Goal: Find specific page/section: Find specific page/section

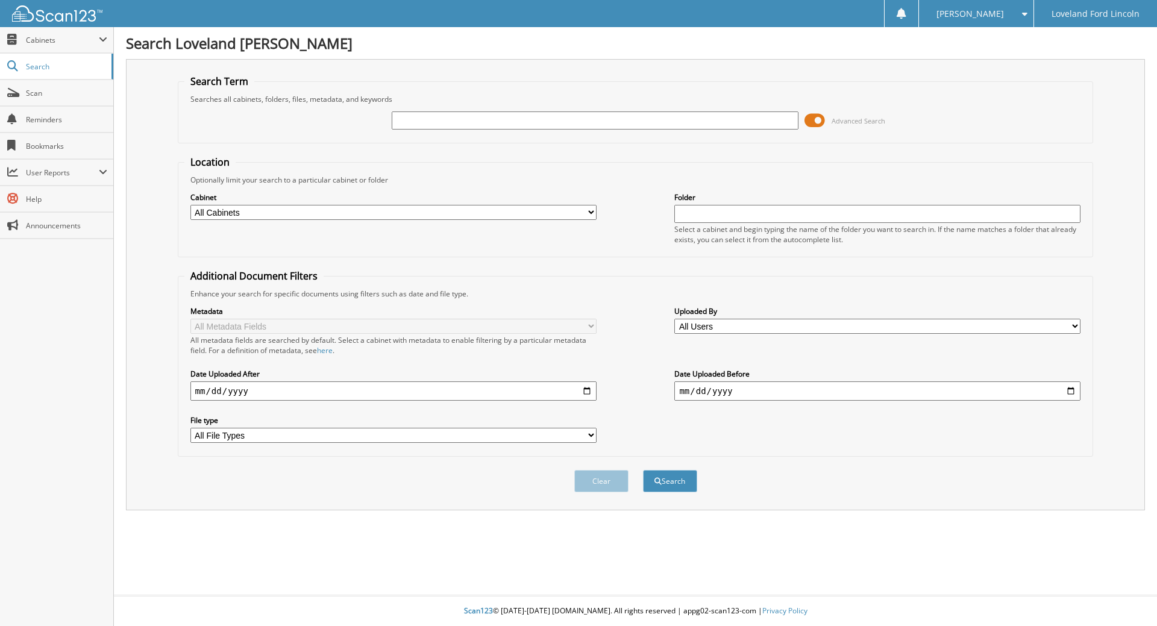
click at [408, 119] on input "text" at bounding box center [595, 120] width 406 height 18
type input "[PERSON_NAME]"
click at [643, 470] on button "Search" at bounding box center [670, 481] width 54 height 22
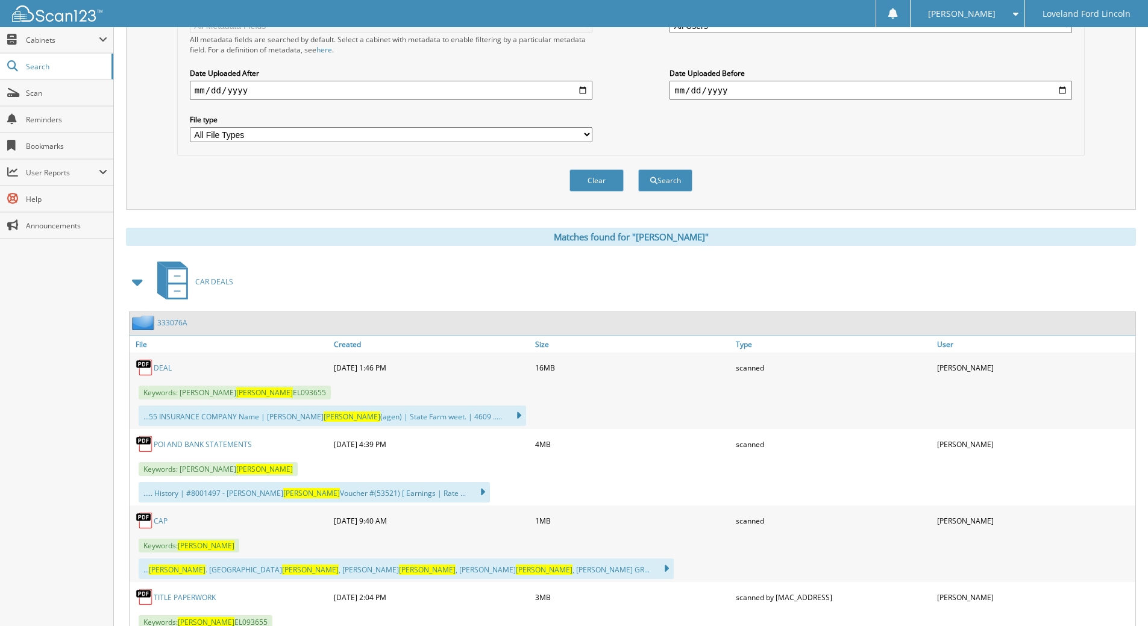
scroll to position [301, 0]
click at [165, 366] on link "DEAL" at bounding box center [163, 367] width 18 height 10
click at [64, 297] on div "Close Cabinets My Company Email Addresses Search Scan" at bounding box center [57, 326] width 114 height 599
click at [64, 298] on div "Close Cabinets My Company Email Addresses Search Scan" at bounding box center [57, 326] width 114 height 599
drag, startPoint x: 20, startPoint y: 394, endPoint x: 25, endPoint y: 500, distance: 106.1
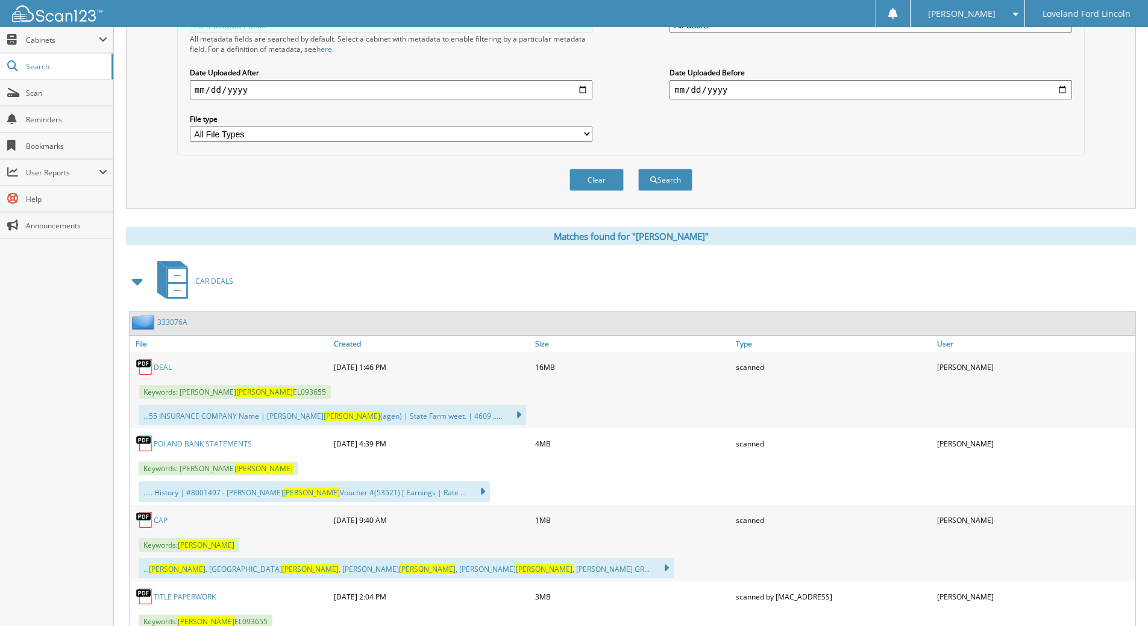
click at [23, 395] on div "Close Cabinets My Company Email Addresses Search Scan" at bounding box center [57, 326] width 114 height 599
click at [960, 298] on div "CAR DEALS" at bounding box center [631, 281] width 1010 height 48
click at [42, 392] on div "Close Cabinets My Company Email Addresses Search Scan" at bounding box center [57, 326] width 114 height 599
click at [52, 276] on div "Close Cabinets My Company Email Addresses Search Scan" at bounding box center [57, 326] width 114 height 599
